Goal: Transaction & Acquisition: Subscribe to service/newsletter

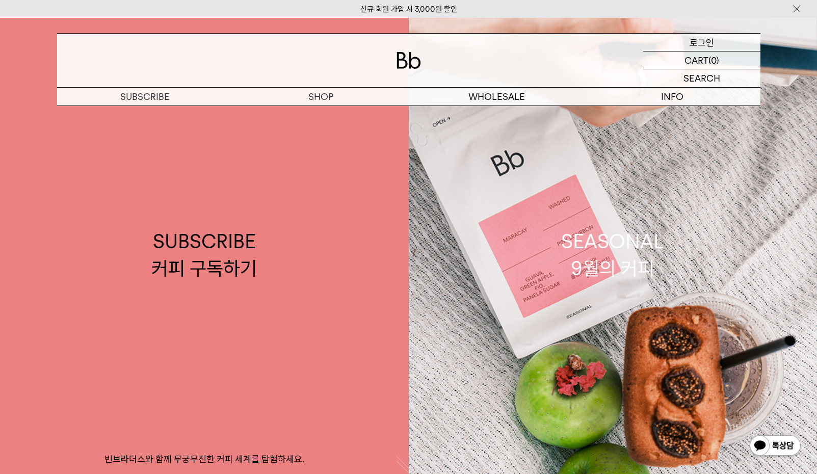
click at [704, 37] on p "로그인" at bounding box center [701, 42] width 24 height 17
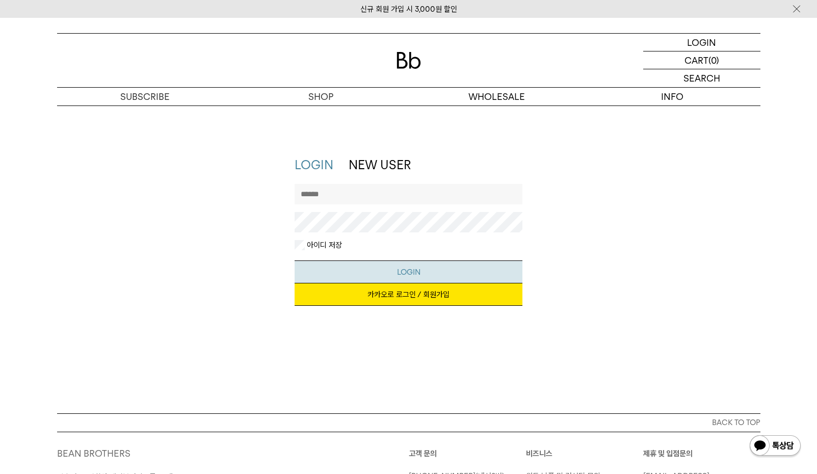
type input "****"
click at [401, 271] on button "LOGIN" at bounding box center [408, 271] width 228 height 23
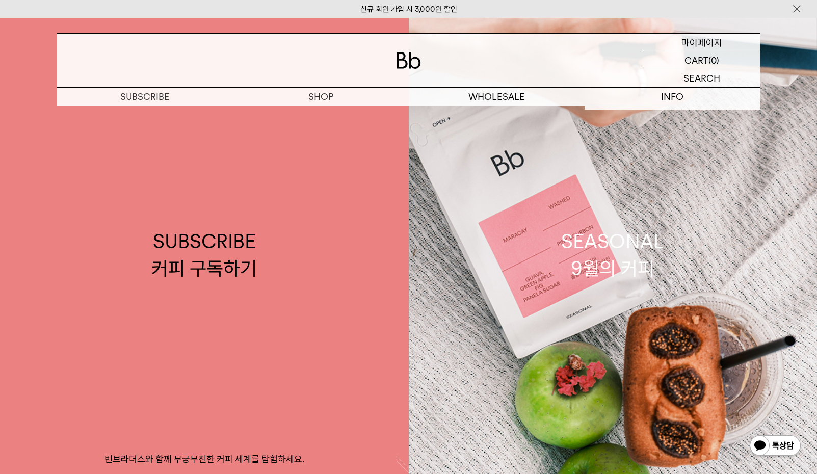
click at [690, 39] on p "마이페이지" at bounding box center [701, 42] width 41 height 17
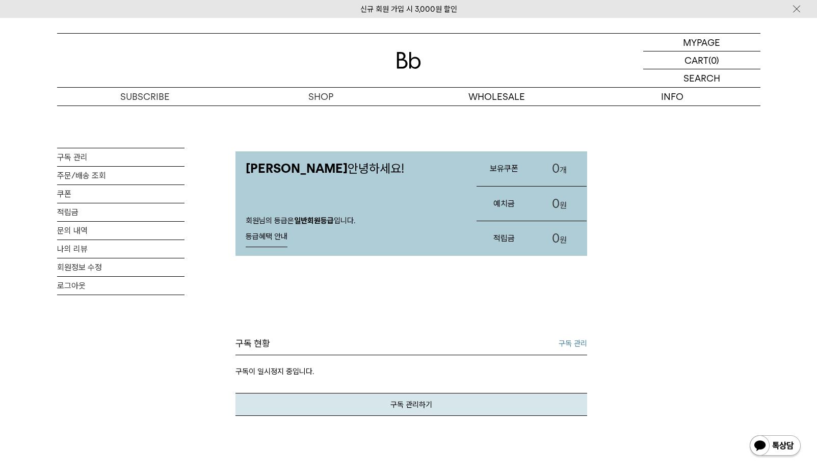
click at [397, 57] on img at bounding box center [408, 60] width 24 height 17
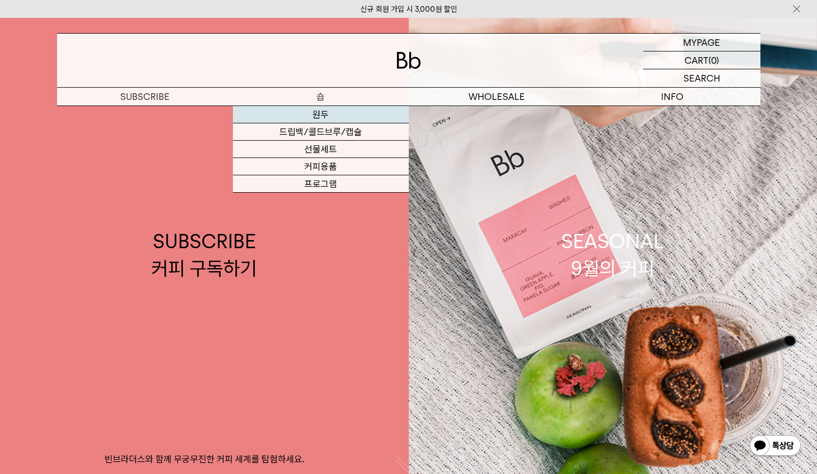
click at [323, 115] on link "원두" at bounding box center [321, 114] width 176 height 17
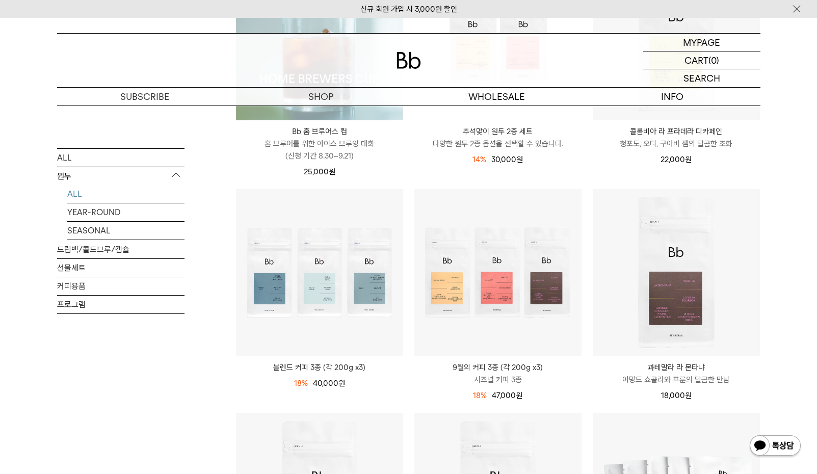
scroll to position [304, 0]
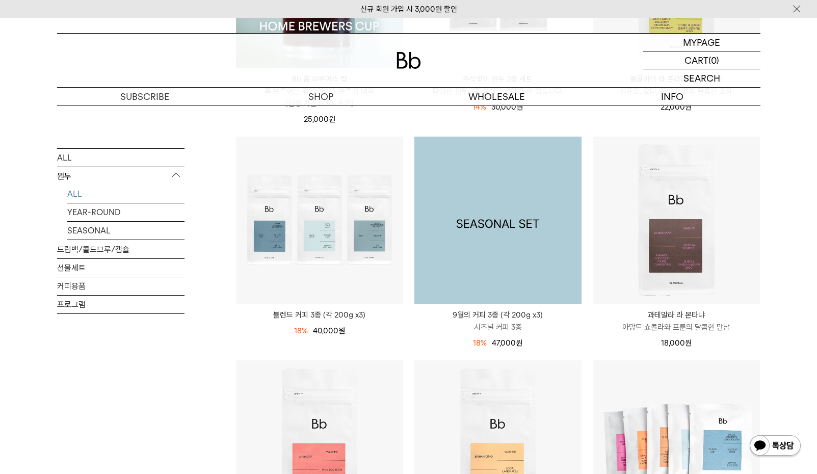
click at [485, 262] on img at bounding box center [497, 220] width 167 height 167
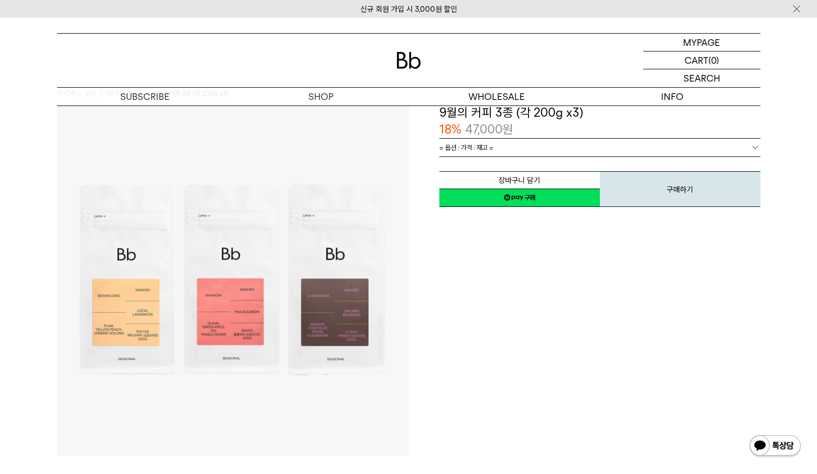
scroll to position [23, 0]
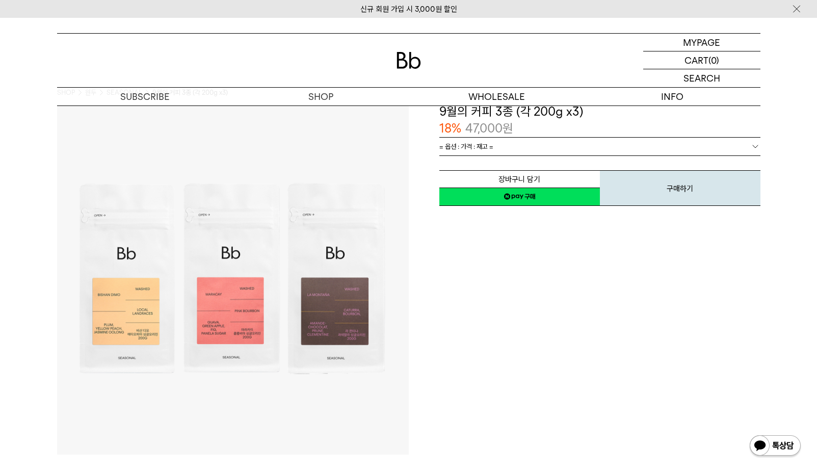
click at [483, 146] on span "= 옵션 : 가격 : 재고 =" at bounding box center [466, 147] width 54 height 18
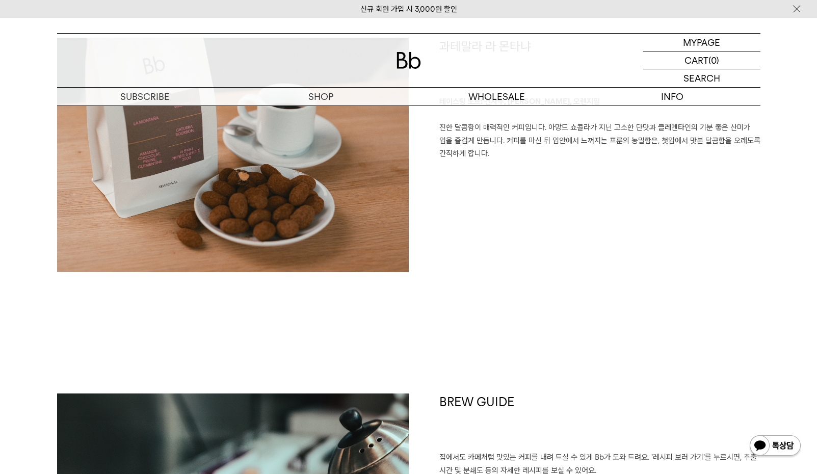
scroll to position [0, 0]
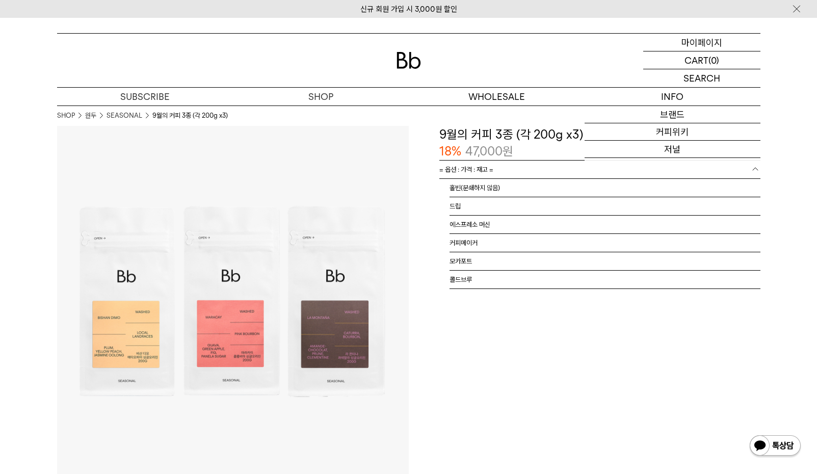
click at [695, 43] on p "마이페이지" at bounding box center [701, 42] width 41 height 17
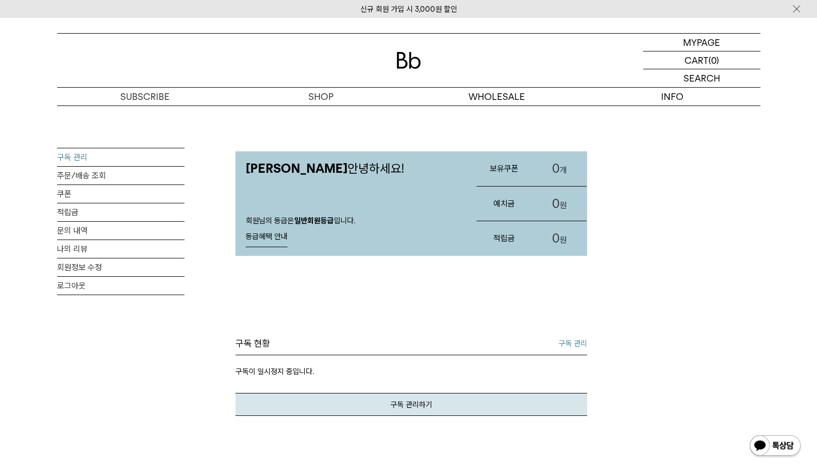
click at [85, 155] on link "구독 관리" at bounding box center [120, 157] width 127 height 18
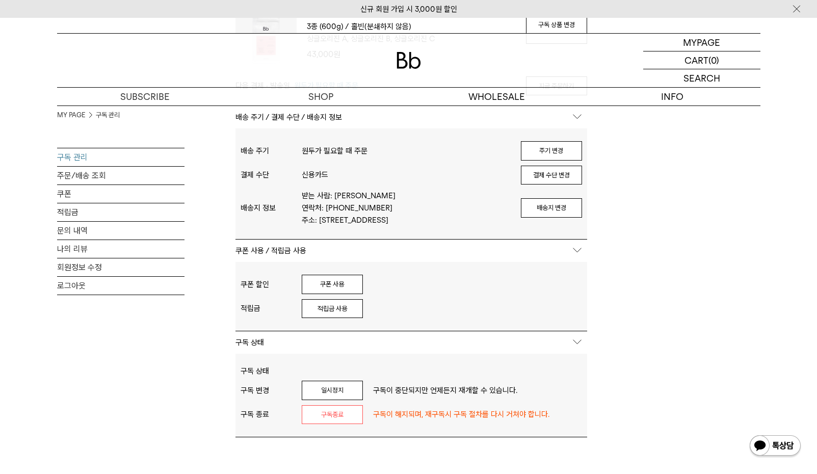
scroll to position [183, 0]
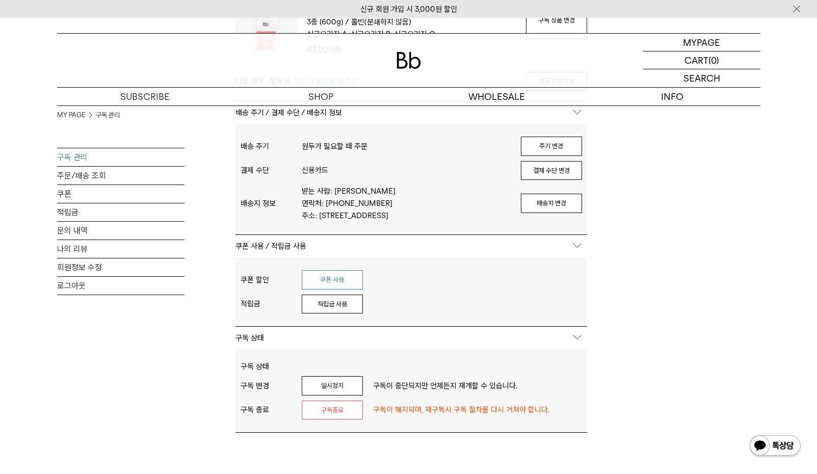
type input "****"
click at [328, 281] on button "쿠폰 사용" at bounding box center [332, 279] width 61 height 19
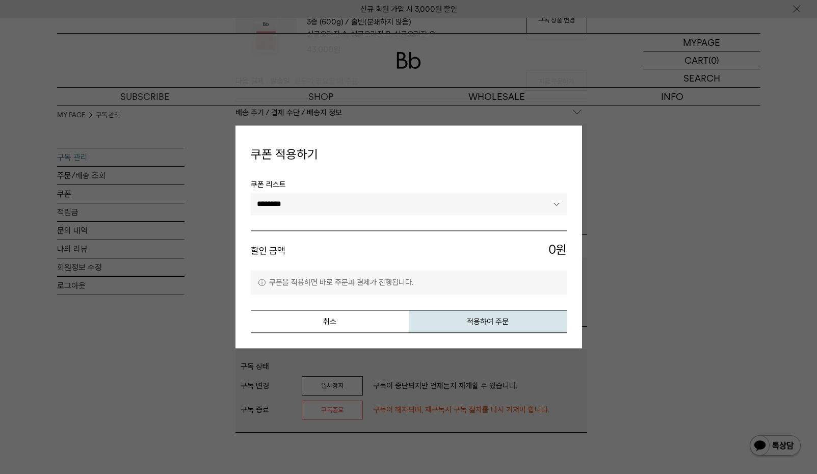
click at [333, 195] on select "********" at bounding box center [409, 204] width 316 height 22
drag, startPoint x: 336, startPoint y: 237, endPoint x: 362, endPoint y: 274, distance: 44.5
click at [336, 237] on li "할인 금액 0 원" at bounding box center [409, 250] width 316 height 40
click at [363, 325] on button "취소" at bounding box center [330, 321] width 158 height 23
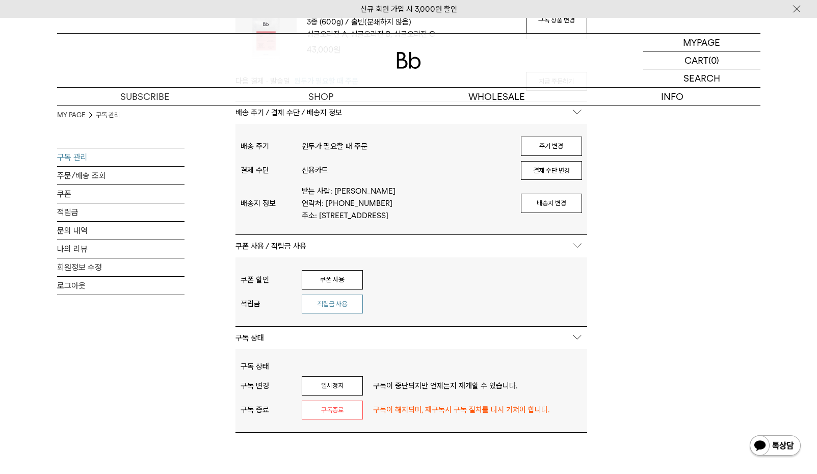
click at [347, 303] on button "적립금 사용" at bounding box center [332, 303] width 61 height 19
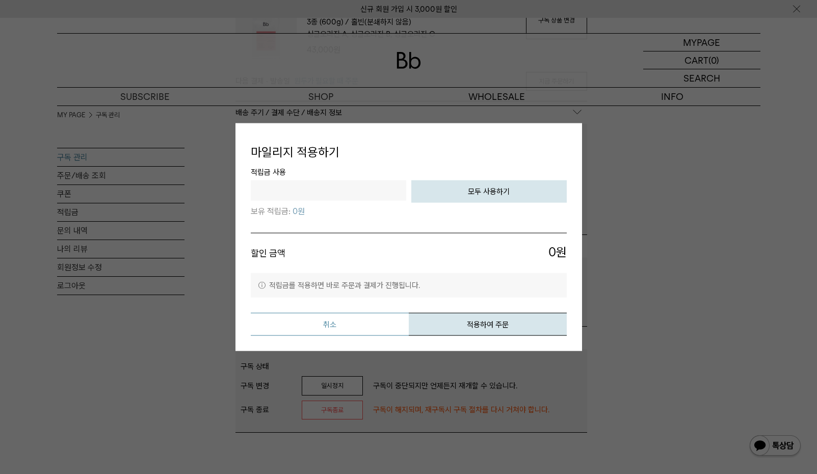
click at [362, 326] on button "취소" at bounding box center [330, 323] width 158 height 23
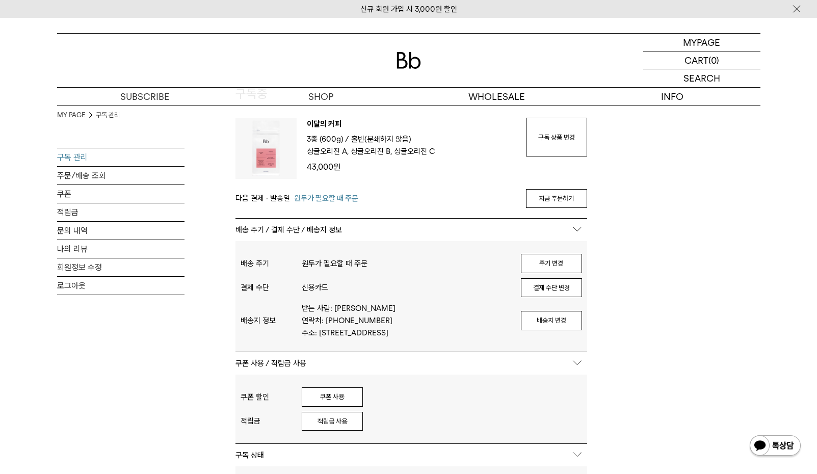
scroll to position [0, 0]
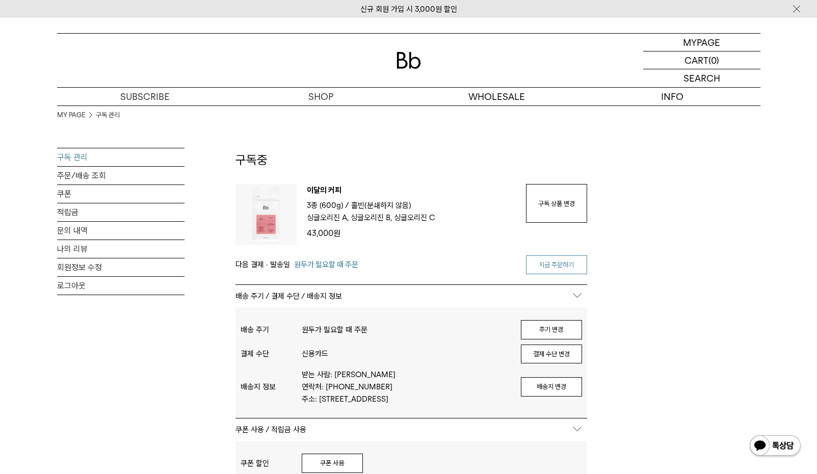
click at [561, 267] on link "지금 주문하기" at bounding box center [556, 264] width 61 height 19
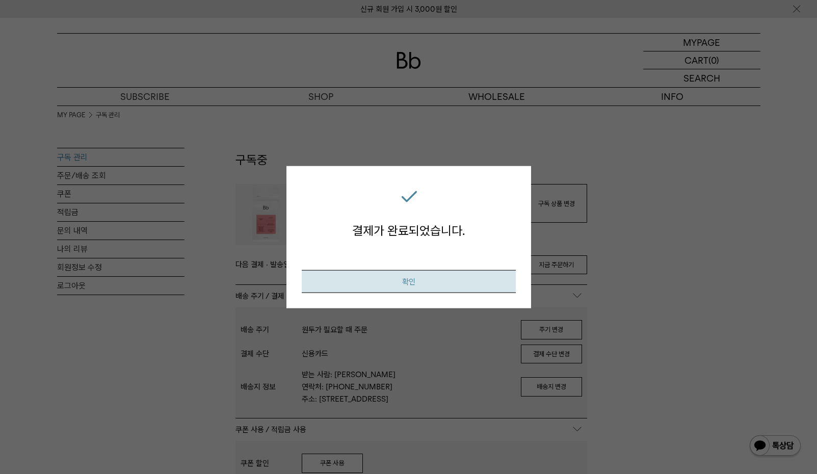
click at [423, 287] on button "확인" at bounding box center [409, 281] width 214 height 23
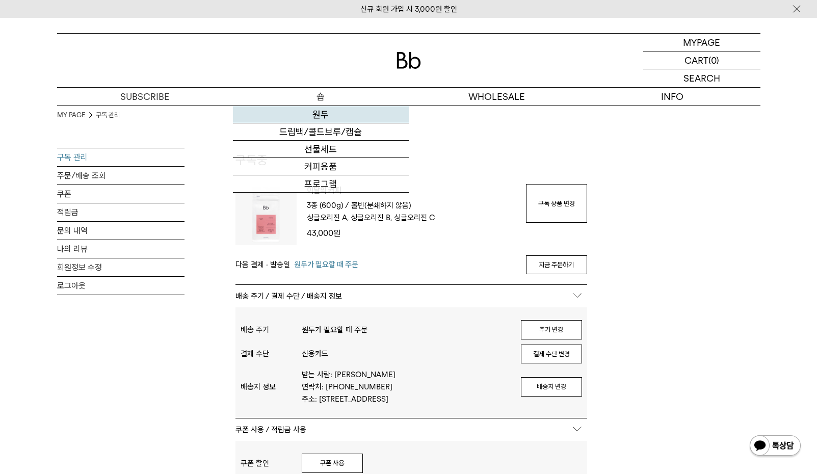
type input "****"
click at [325, 116] on link "원두" at bounding box center [321, 114] width 176 height 17
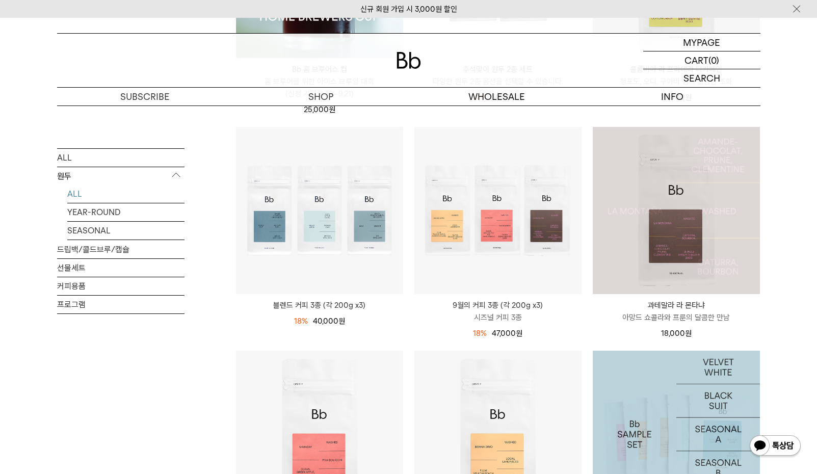
scroll to position [305, 0]
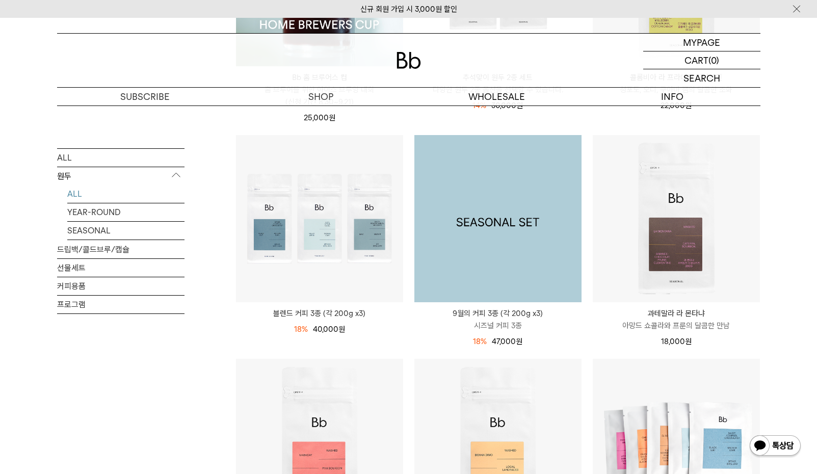
click at [501, 218] on img at bounding box center [497, 218] width 167 height 167
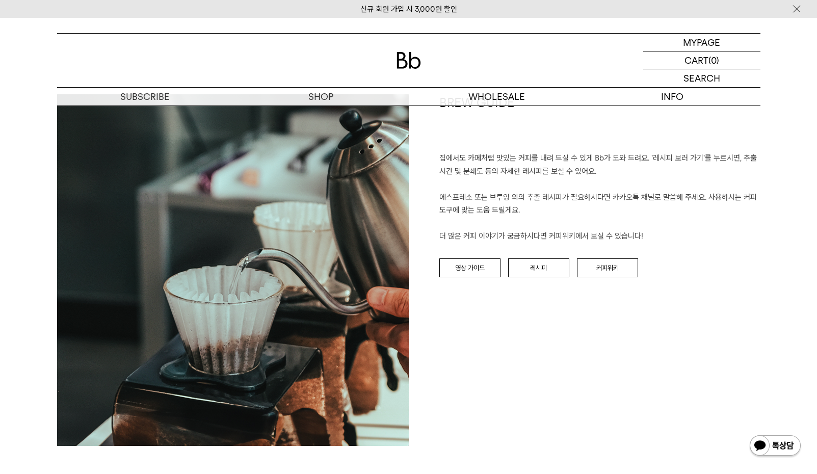
scroll to position [2088, 0]
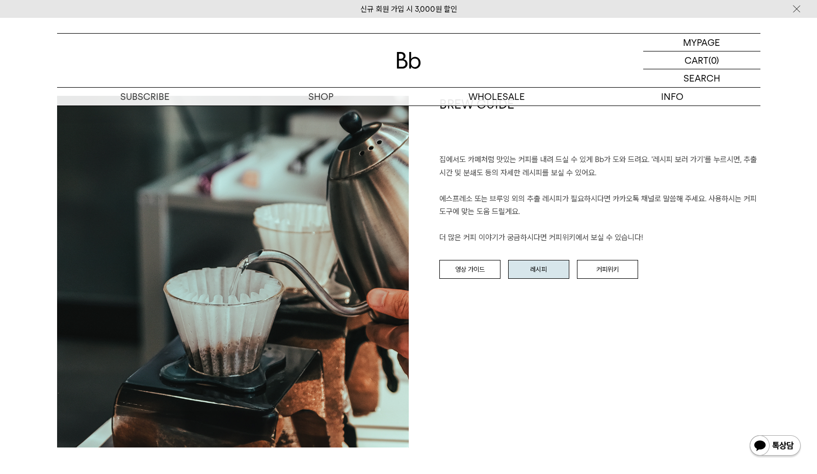
click at [526, 269] on link "레시피" at bounding box center [538, 269] width 61 height 19
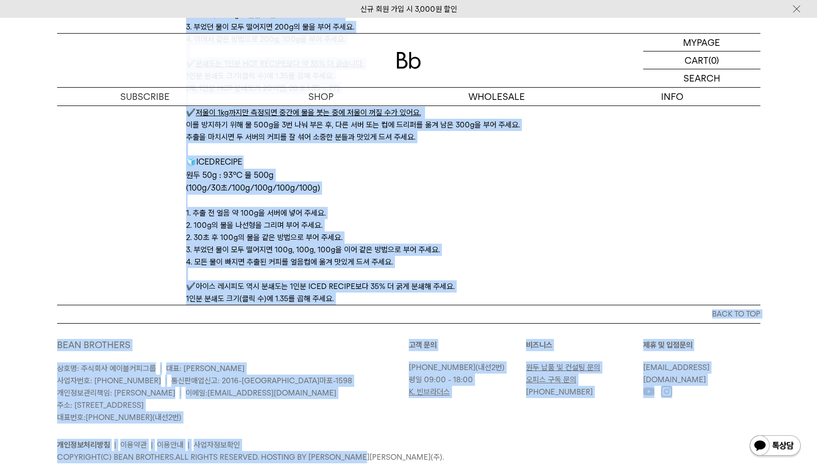
scroll to position [3405, 0]
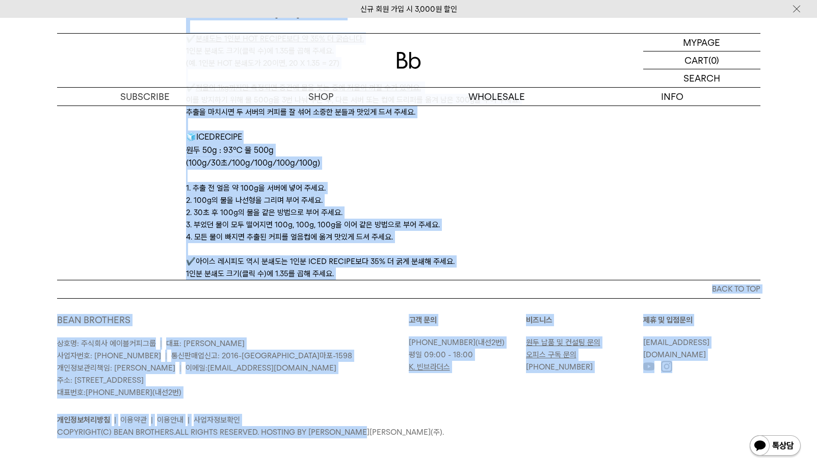
drag, startPoint x: 360, startPoint y: 163, endPoint x: 518, endPoint y: 272, distance: 192.3
